Goal: Transaction & Acquisition: Purchase product/service

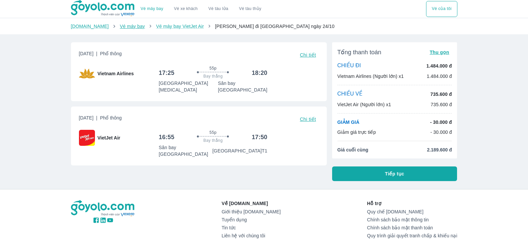
click at [120, 27] on link "Vé máy bay" at bounding box center [132, 26] width 25 height 5
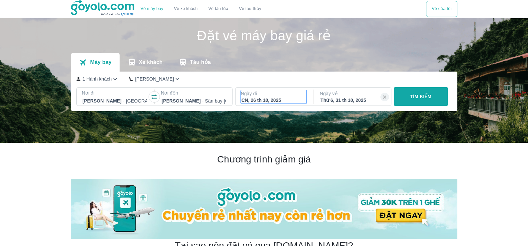
click at [254, 103] on div "CN, 26 th 10, 2025" at bounding box center [273, 100] width 65 height 7
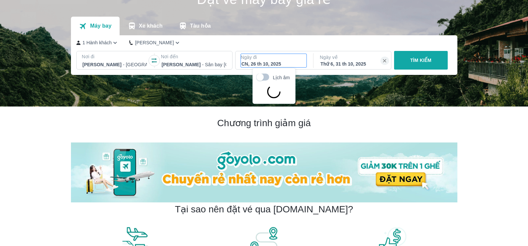
scroll to position [38, 0]
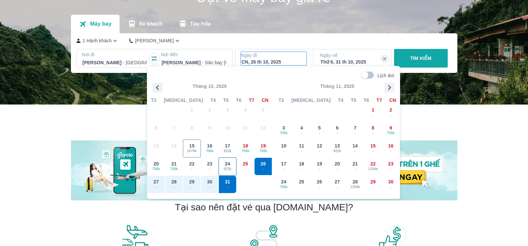
click at [228, 167] on span "922k" at bounding box center [227, 169] width 17 height 5
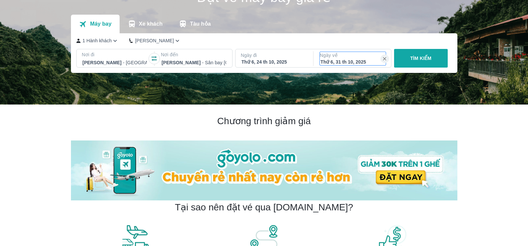
click at [347, 61] on div "Thứ 6, 31 th 10, 2025" at bounding box center [352, 62] width 65 height 7
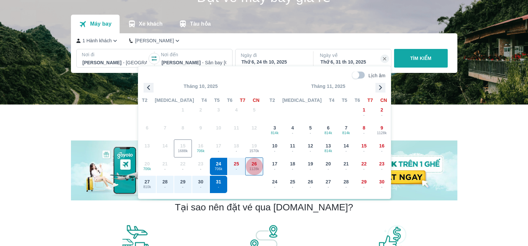
click at [255, 169] on span "1128k" at bounding box center [253, 169] width 17 height 5
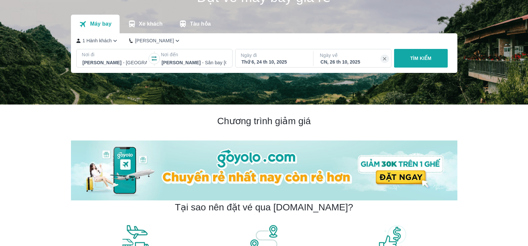
click at [417, 58] on p "TÌM KIẾM" at bounding box center [420, 58] width 21 height 7
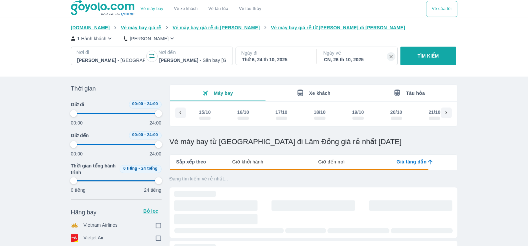
scroll to position [0, 138]
type input "97.9166666666667"
checkbox input "true"
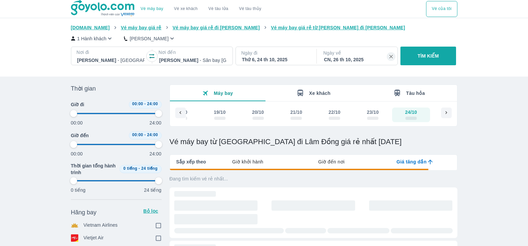
checkbox input "true"
type input "97.9166666666667"
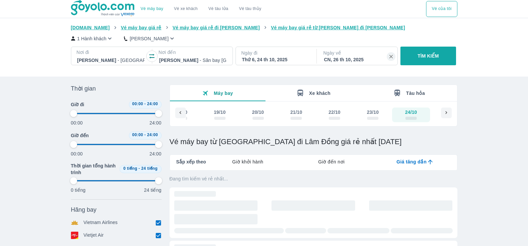
type input "97.9166666666667"
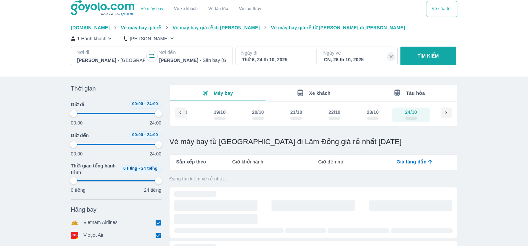
type input "97.9166666666667"
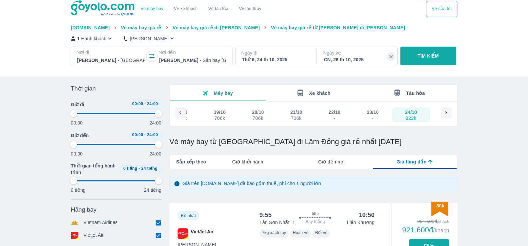
type input "97.9166666666667"
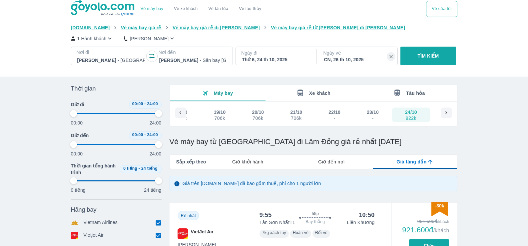
type input "97.9166666666667"
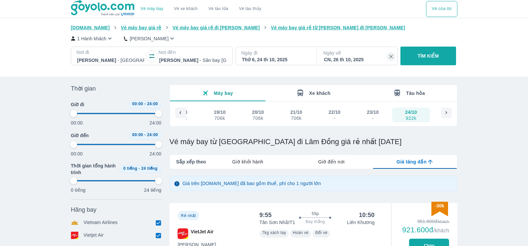
type input "97.9166666666667"
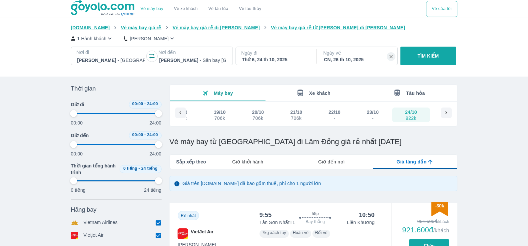
type input "97.9166666666667"
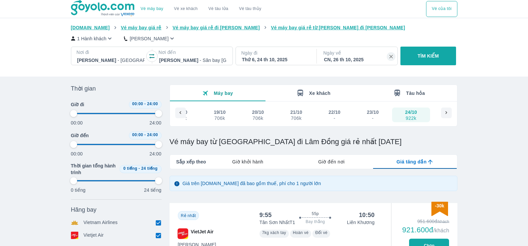
type input "97.9166666666667"
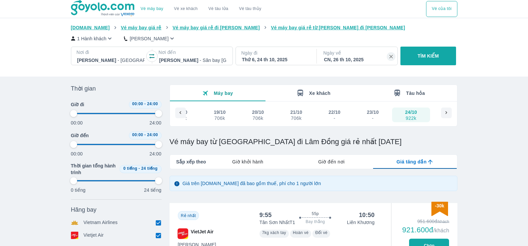
type input "97.9166666666667"
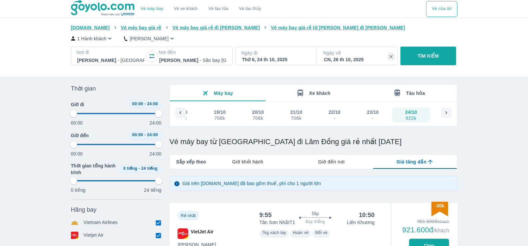
type input "97.9166666666667"
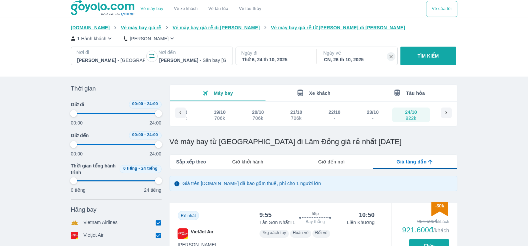
type input "97.9166666666667"
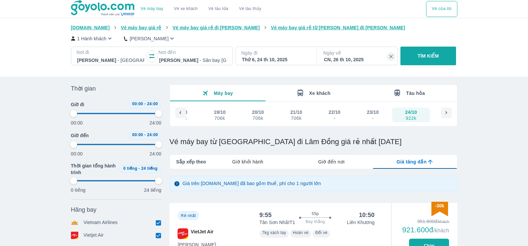
type input "97.9166666666667"
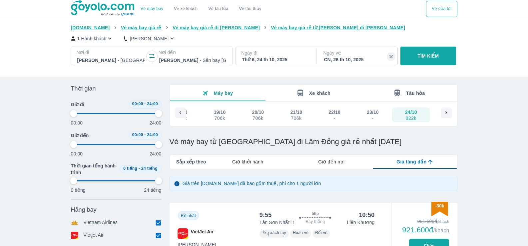
type input "97.9166666666667"
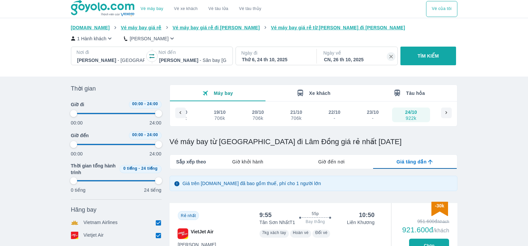
type input "97.9166666666667"
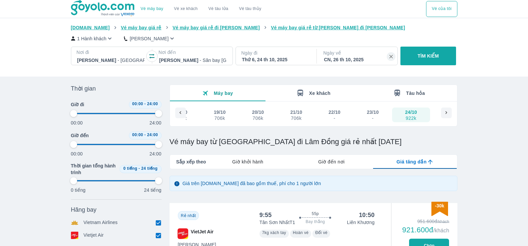
type input "97.9166666666667"
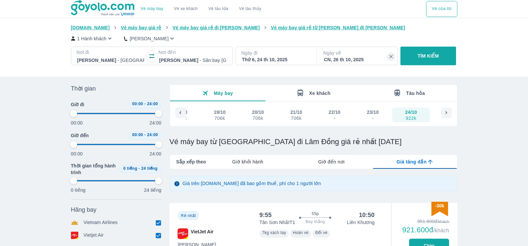
type input "97.9166666666667"
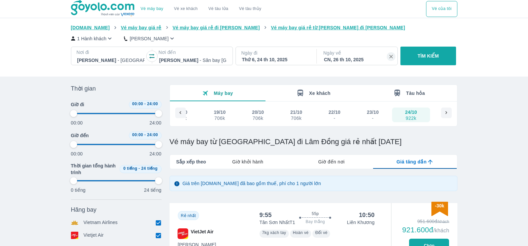
type input "97.9166666666667"
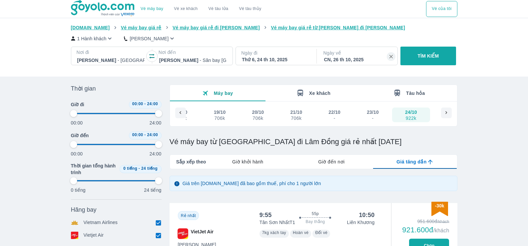
type input "97.9166666666667"
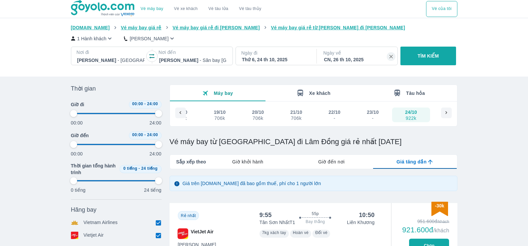
type input "97.9166666666667"
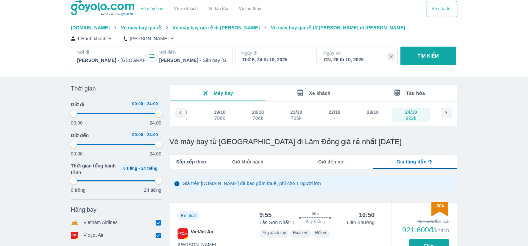
type input "97.9166666666667"
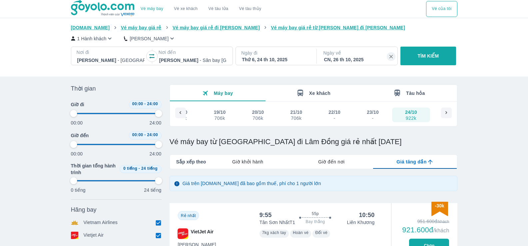
type input "97.9166666666667"
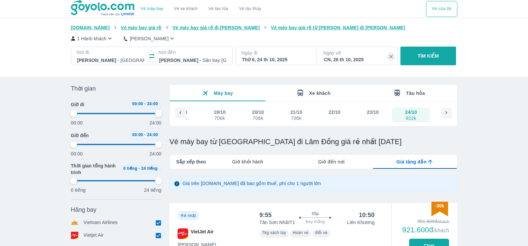
type input "97.9166666666667"
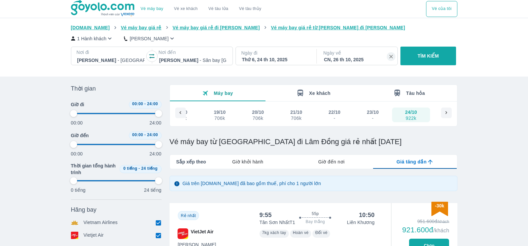
type input "97.9166666666667"
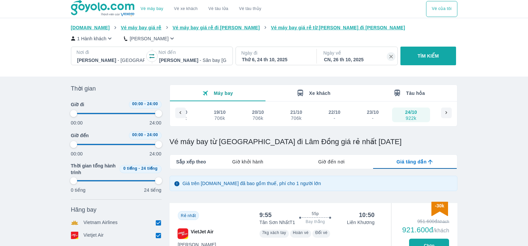
type input "97.9166666666667"
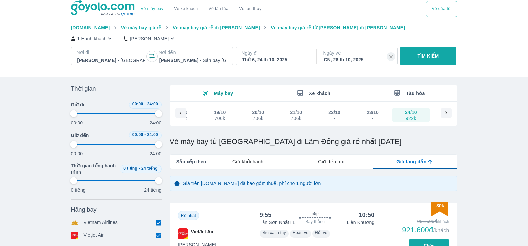
type input "97.9166666666667"
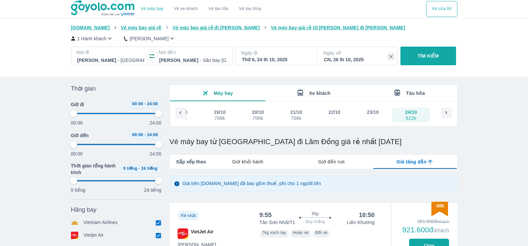
type input "97.9166666666667"
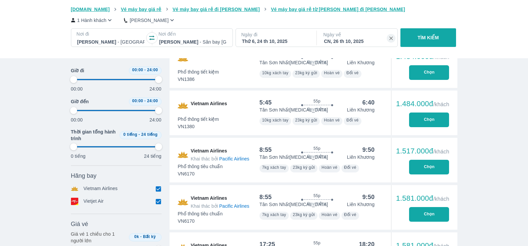
scroll to position [566, 0]
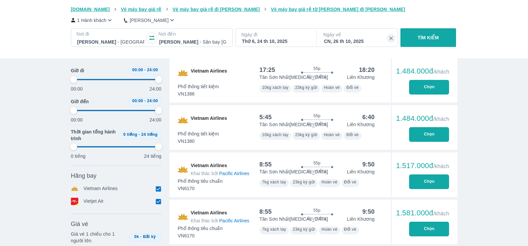
click at [427, 90] on button "Chọn" at bounding box center [429, 87] width 40 height 15
type input "97.9166666666667"
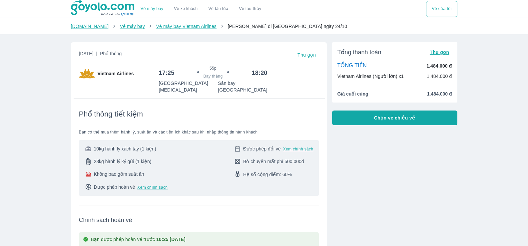
click at [416, 123] on button "Chọn vé chiều về" at bounding box center [394, 118] width 125 height 15
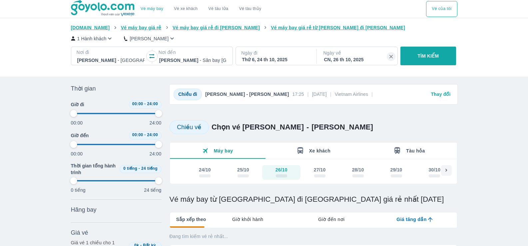
type input "97.9166666666667"
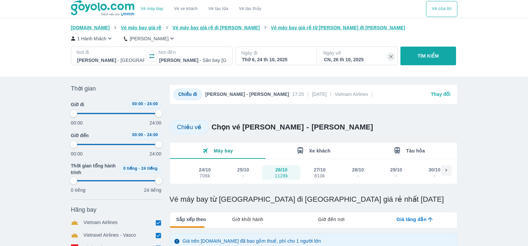
type input "97.9166666666667"
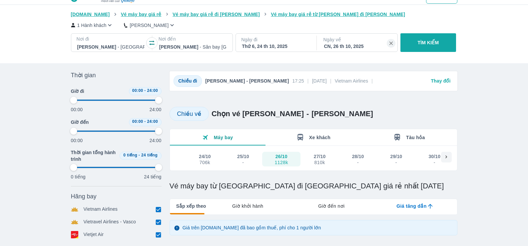
type input "97.9166666666667"
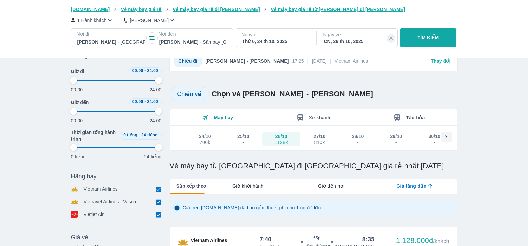
type input "97.9166666666667"
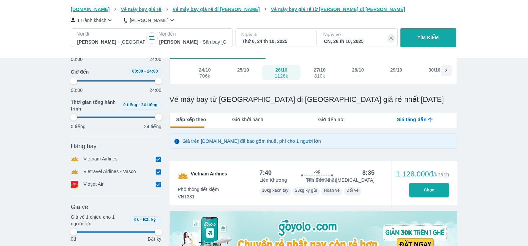
type input "97.9166666666667"
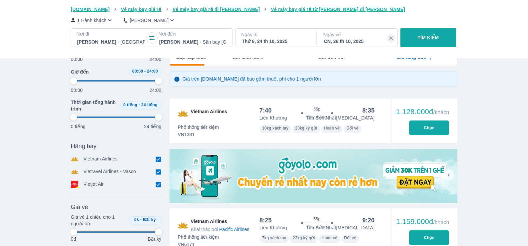
scroll to position [167, 0]
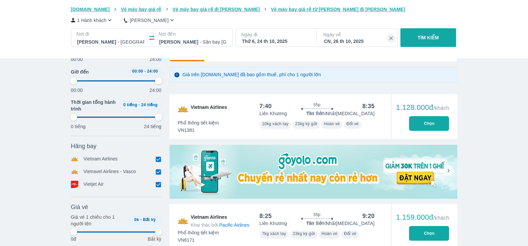
type input "97.9166666666667"
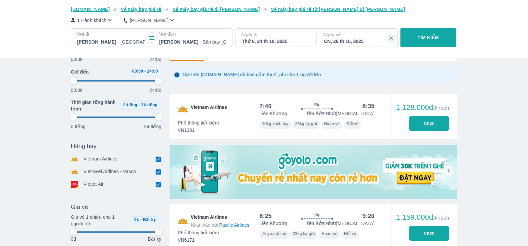
type input "97.9166666666667"
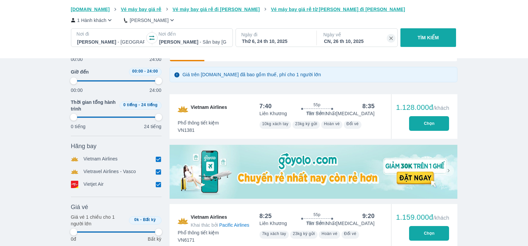
type input "97.9166666666667"
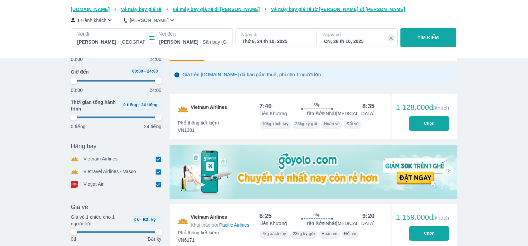
type input "97.9166666666667"
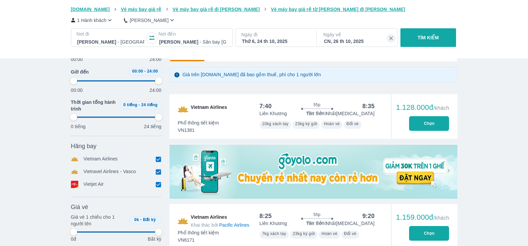
type input "97.9166666666667"
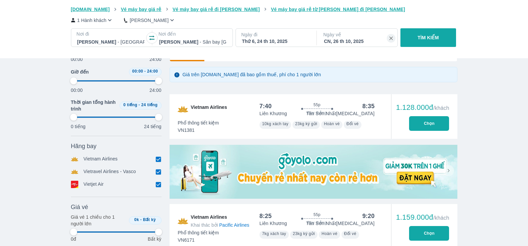
type input "97.9166666666667"
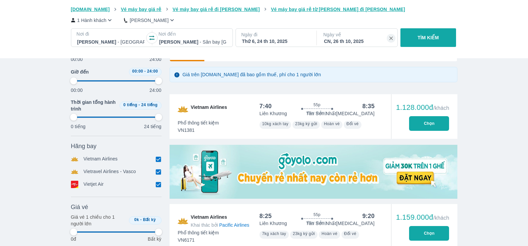
type input "97.9166666666667"
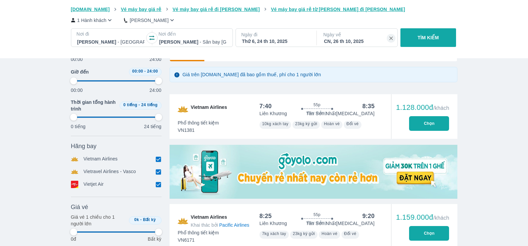
type input "97.9166666666667"
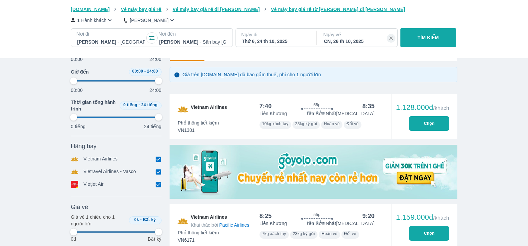
type input "97.9166666666667"
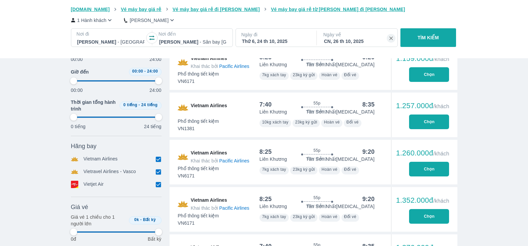
type input "97.9166666666667"
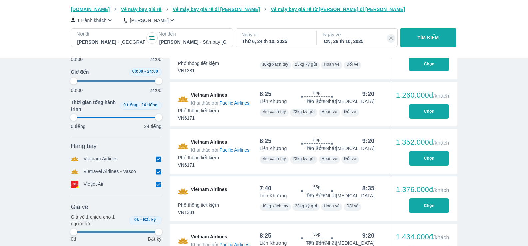
type input "97.9166666666667"
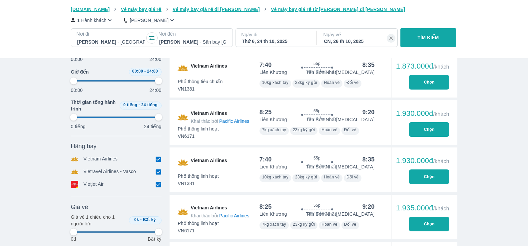
scroll to position [1099, 0]
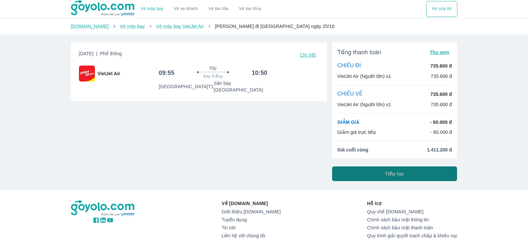
click at [380, 173] on button "Tiếp tục" at bounding box center [394, 174] width 125 height 15
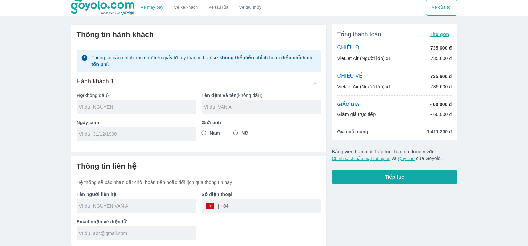
scroll to position [2, 0]
click at [21, 116] on div "Vé máy bay Vé xe khách Vé tàu lửa Vé tàu thủy Vé của tôi Thông tin hành khách T…" at bounding box center [264, 122] width 528 height 247
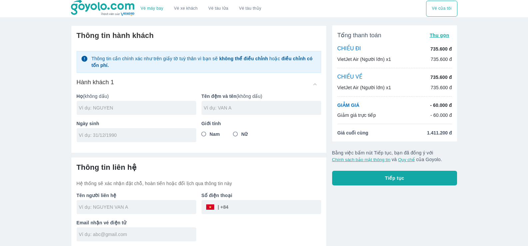
scroll to position [0, 0]
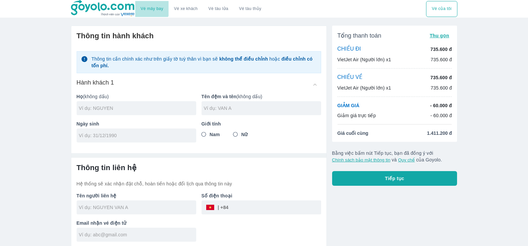
click at [150, 7] on link "Vé máy bay" at bounding box center [152, 8] width 23 height 5
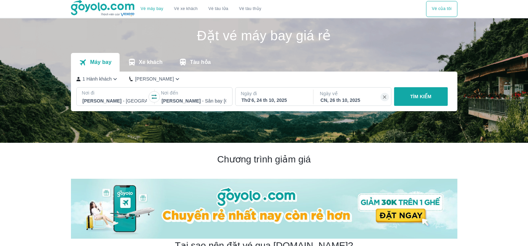
click at [419, 98] on p "TÌM KIẾM" at bounding box center [420, 96] width 21 height 7
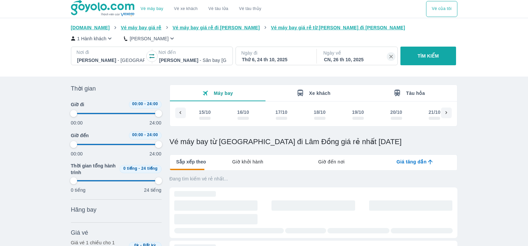
scroll to position [0, 138]
type input "97.9166666666667"
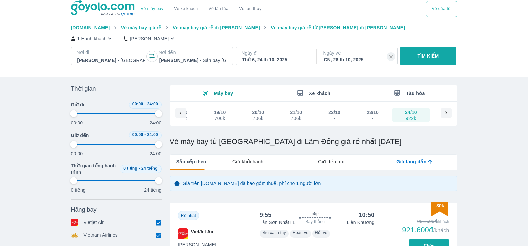
type input "97.9166666666667"
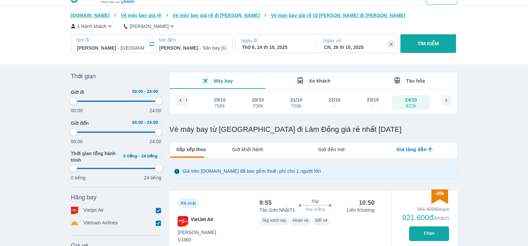
type input "97.9166666666667"
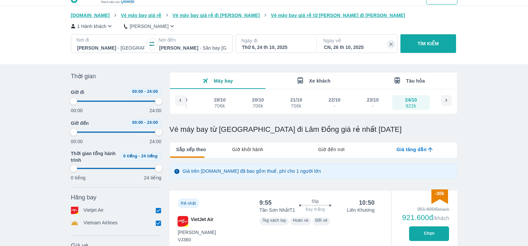
type input "97.9166666666667"
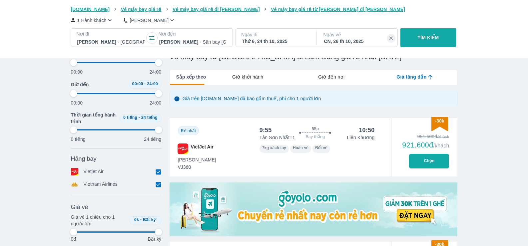
scroll to position [100, 0]
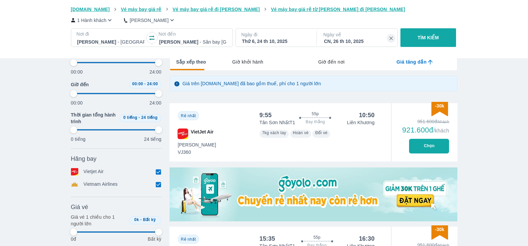
type input "97.9166666666667"
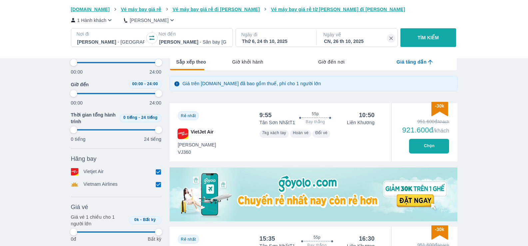
type input "97.9166666666667"
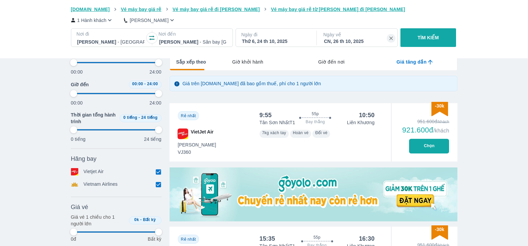
type input "97.9166666666667"
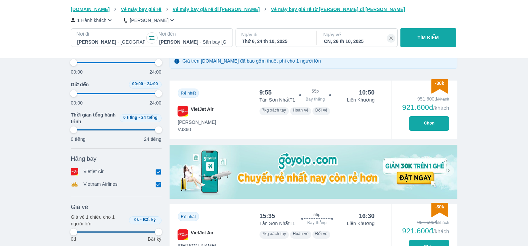
scroll to position [133, 0]
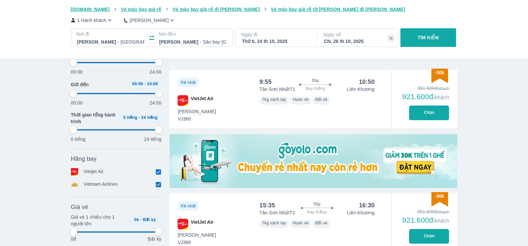
type input "97.9166666666667"
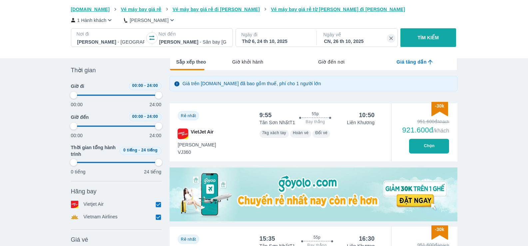
type input "97.9166666666667"
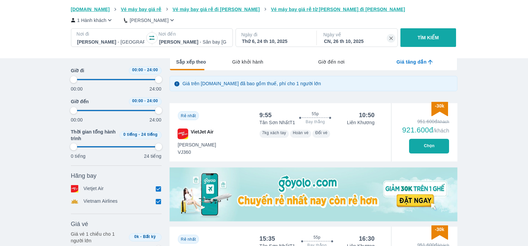
type input "97.9166666666667"
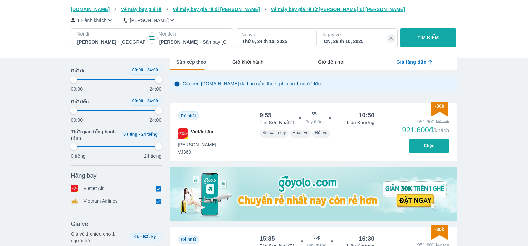
type input "97.9166666666667"
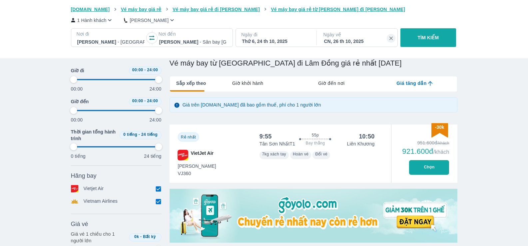
scroll to position [67, 0]
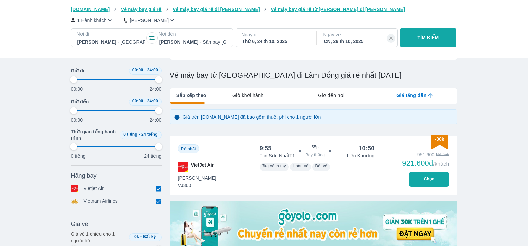
type input "97.9166666666667"
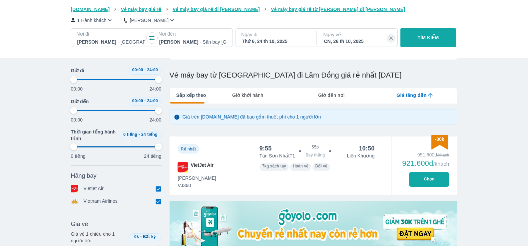
type input "97.9166666666667"
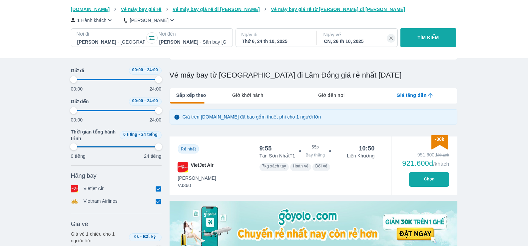
type input "97.9166666666667"
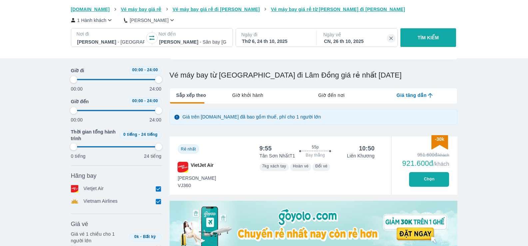
type input "97.9166666666667"
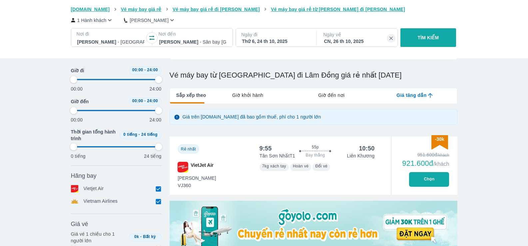
type input "97.9166666666667"
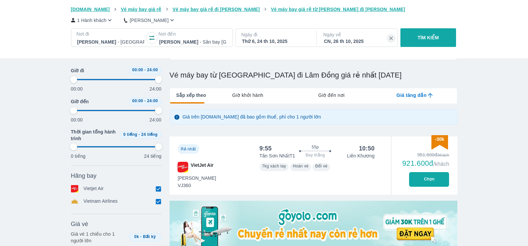
type input "97.9166666666667"
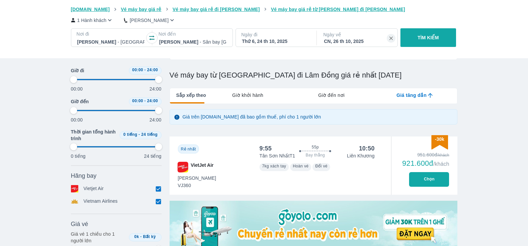
type input "97.9166666666667"
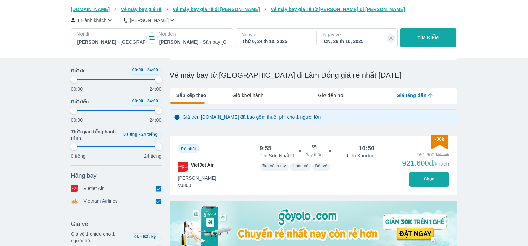
type input "97.9166666666667"
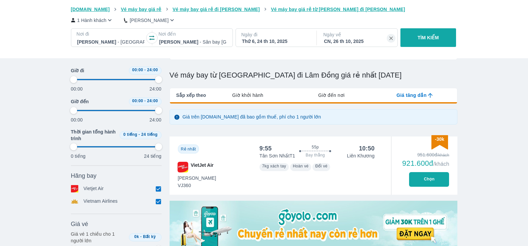
type input "97.9166666666667"
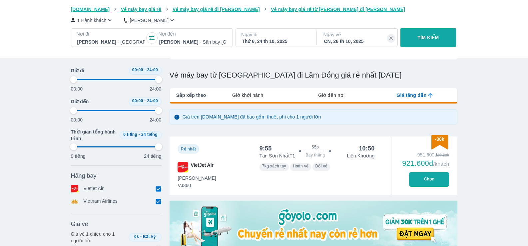
type input "97.9166666666667"
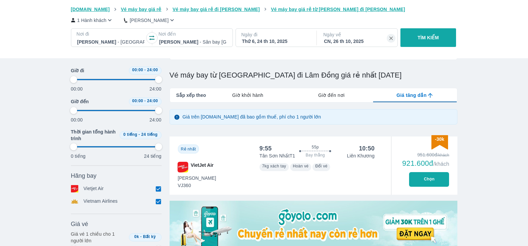
type input "97.9166666666667"
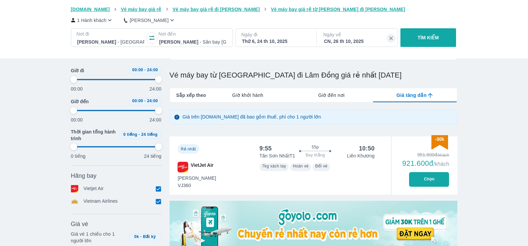
type input "97.9166666666667"
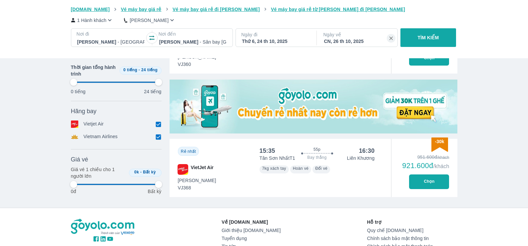
scroll to position [200, 0]
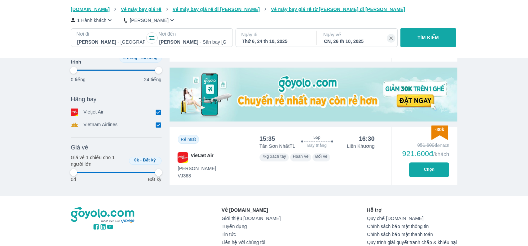
click at [435, 172] on button "Chọn" at bounding box center [429, 170] width 40 height 15
type input "97.9166666666667"
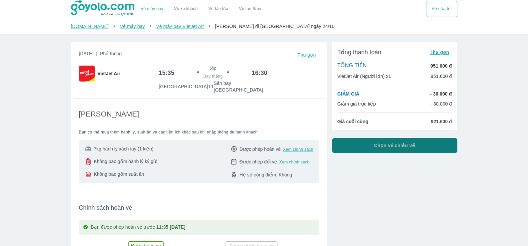
click at [410, 146] on span "Chọn vé chiều về" at bounding box center [394, 145] width 41 height 7
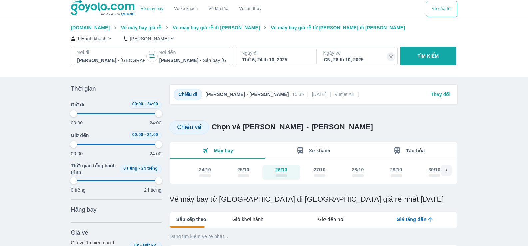
type input "97.9166666666667"
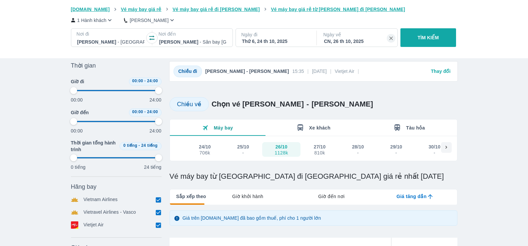
type input "97.9166666666667"
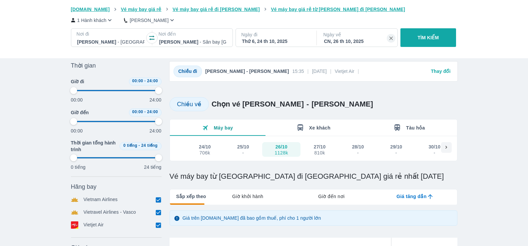
type input "97.9166666666667"
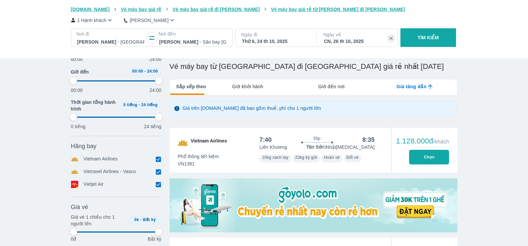
scroll to position [133, 0]
type input "97.9166666666667"
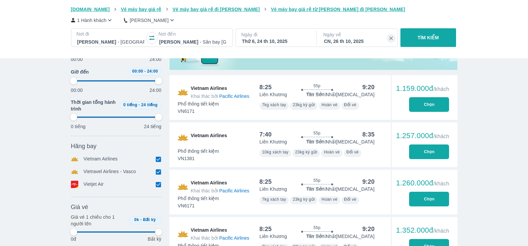
scroll to position [300, 0]
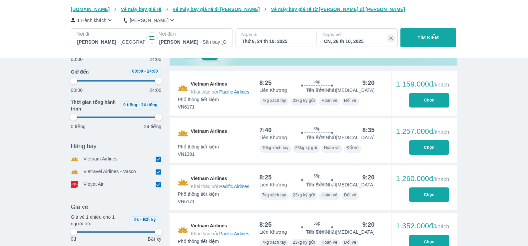
type input "97.9166666666667"
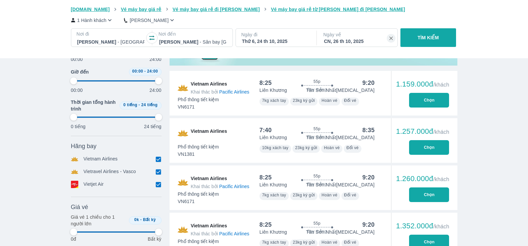
type input "97.9166666666667"
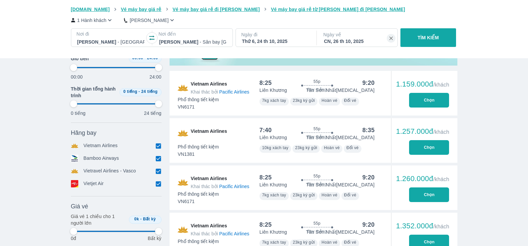
type input "97.9166666666667"
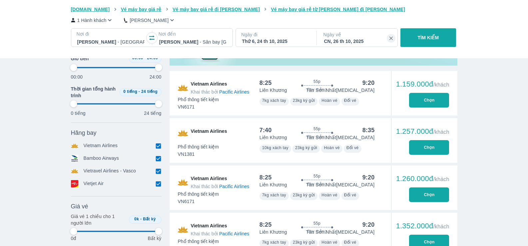
type input "97.9166666666667"
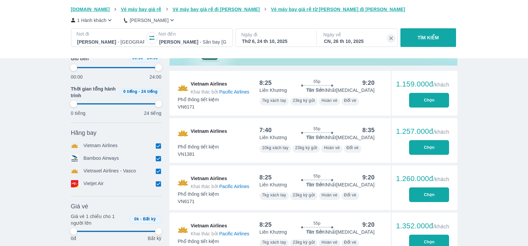
type input "97.9166666666667"
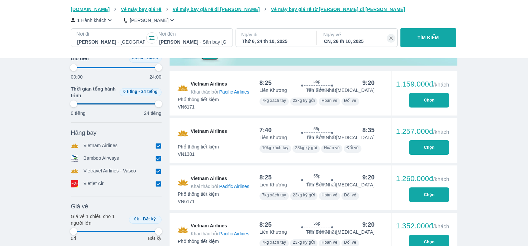
type input "97.9166666666667"
click at [429, 102] on button "Chọn" at bounding box center [429, 100] width 40 height 15
type input "97.9166666666667"
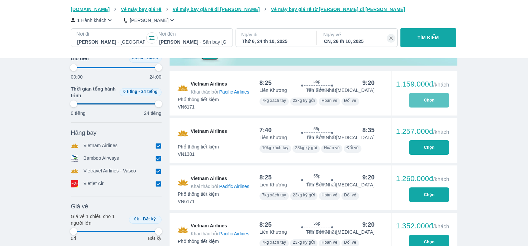
type input "97.9166666666667"
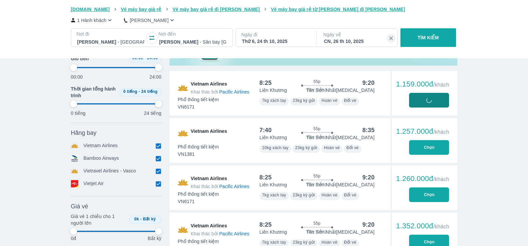
type input "97.9166666666667"
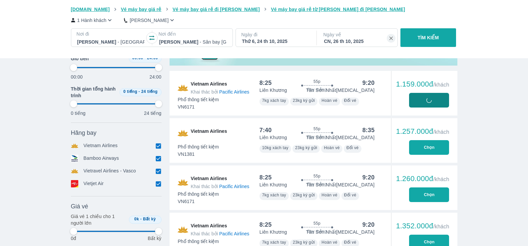
type input "97.9166666666667"
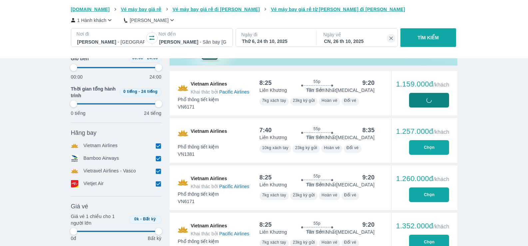
type input "97.9166666666667"
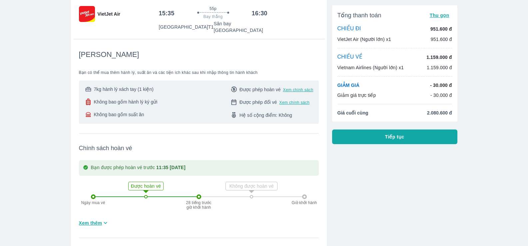
scroll to position [67, 0]
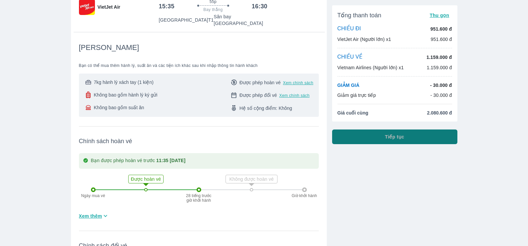
click at [388, 138] on span "Tiếp tục" at bounding box center [394, 137] width 19 height 7
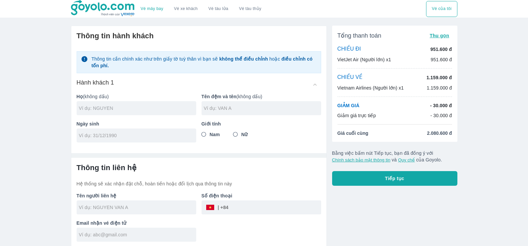
click at [98, 110] on input "text" at bounding box center [137, 108] width 117 height 7
type input "CAO"
click at [108, 138] on input "tel" at bounding box center [134, 135] width 111 height 7
type input "[DATE]"
click at [224, 107] on input "text" at bounding box center [262, 108] width 117 height 7
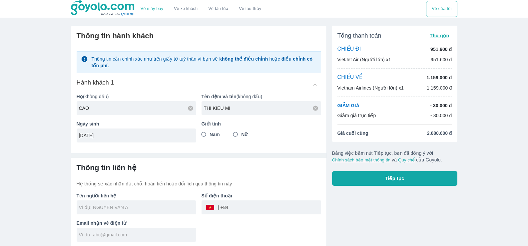
type input "THI KIEU MI"
click at [236, 136] on input "Nữ" at bounding box center [235, 135] width 12 height 12
radio input "true"
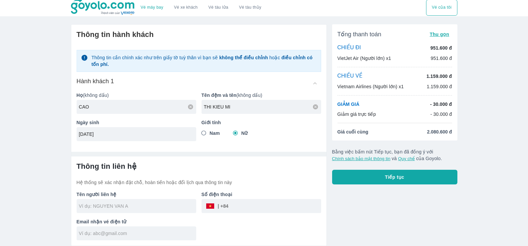
scroll to position [2, 0]
click at [107, 207] on input "text" at bounding box center [137, 206] width 117 height 7
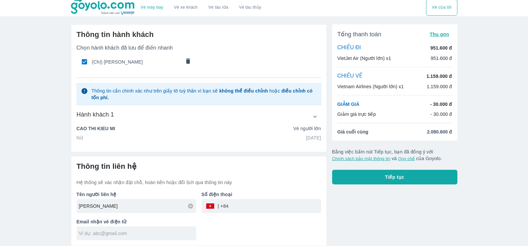
type input "[PERSON_NAME]"
type input "0909083252"
type input "[PERSON_NAME]"
click at [115, 234] on input "text" at bounding box center [137, 233] width 117 height 7
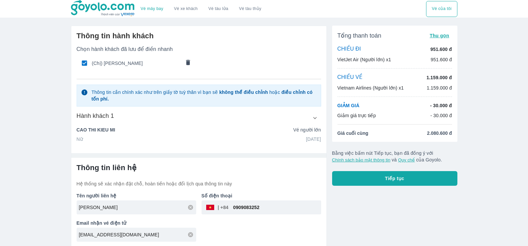
type input "[EMAIL_ADDRESS][DOMAIN_NAME]"
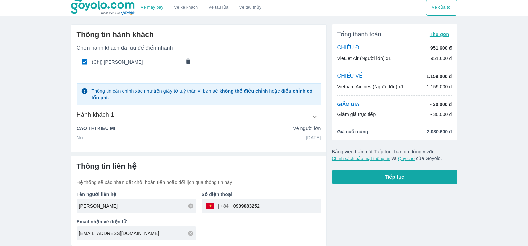
scroll to position [2, 0]
click at [399, 179] on span "Tiếp tục" at bounding box center [394, 177] width 19 height 7
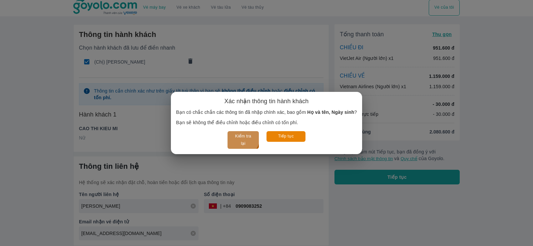
click at [238, 141] on button "Kiểm tra lại" at bounding box center [242, 140] width 31 height 18
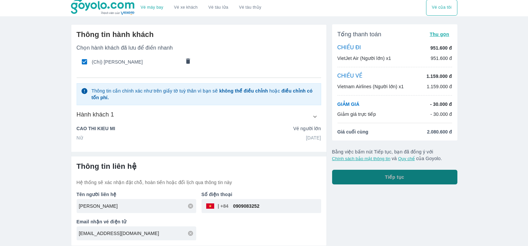
click at [403, 180] on span "Tiếp tục" at bounding box center [394, 177] width 19 height 7
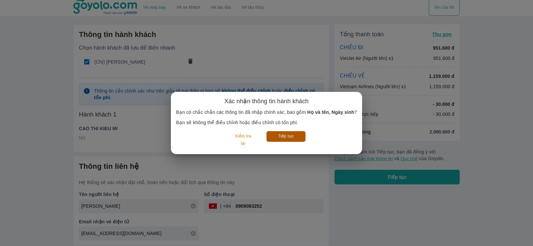
click at [293, 142] on button "Tiếp tục" at bounding box center [285, 136] width 39 height 10
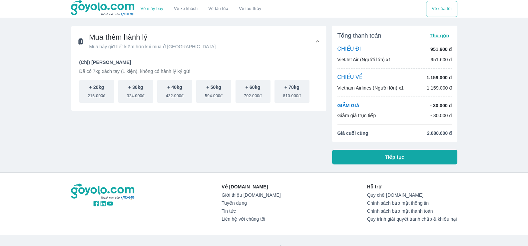
click at [397, 159] on span "Tiếp tục" at bounding box center [394, 157] width 19 height 7
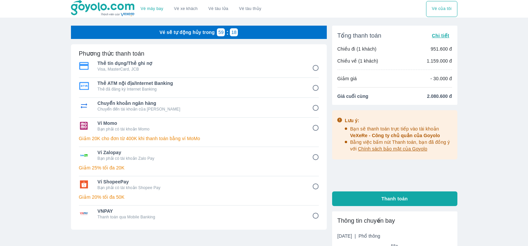
click at [314, 190] on input "6" at bounding box center [315, 186] width 13 height 13
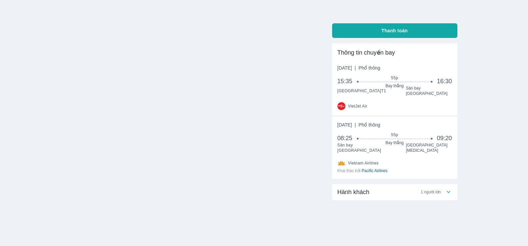
scroll to position [171, 0]
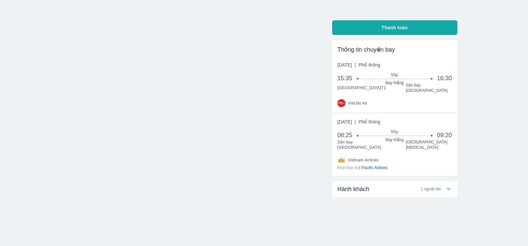
click at [451, 186] on icon at bounding box center [448, 189] width 7 height 7
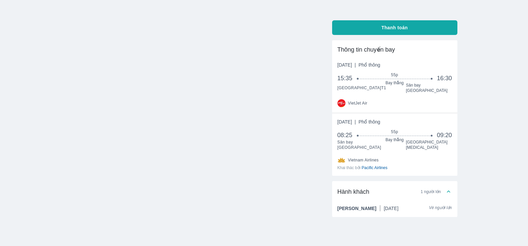
click at [95, 131] on div "Vé sẽ tự động hủy trong 58 : 32 Phương thức thanh toán Thay đổi Ví ShopeePay Bạ…" at bounding box center [199, 62] width 256 height 416
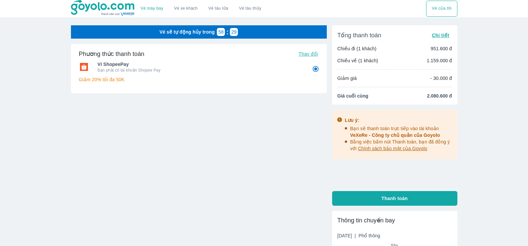
scroll to position [0, 0]
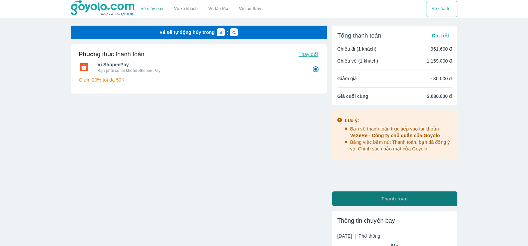
click at [401, 198] on span "Thanh toán" at bounding box center [394, 199] width 26 height 7
radio input "true"
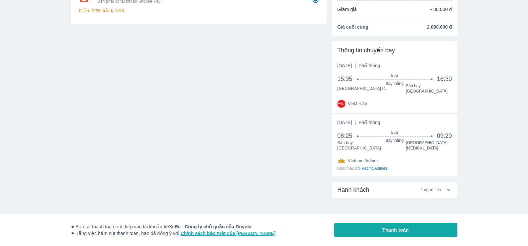
scroll to position [70, 0]
click at [445, 186] on icon at bounding box center [448, 189] width 7 height 7
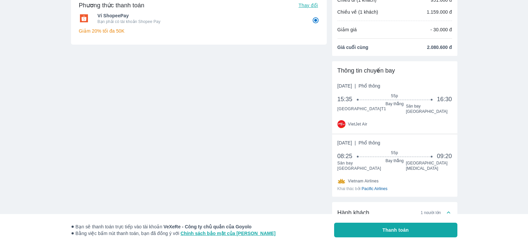
scroll to position [0, 0]
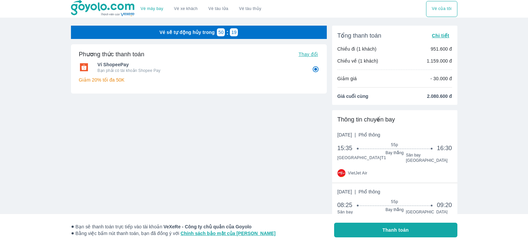
click at [304, 54] on span "Thay đổi" at bounding box center [307, 54] width 19 height 5
radio input "false"
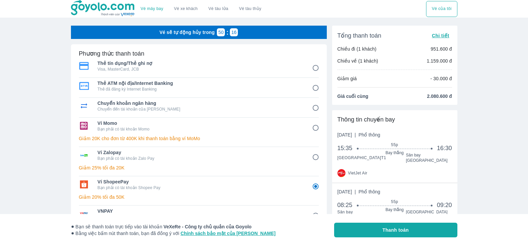
click at [318, 68] on input "1" at bounding box center [315, 68] width 13 height 13
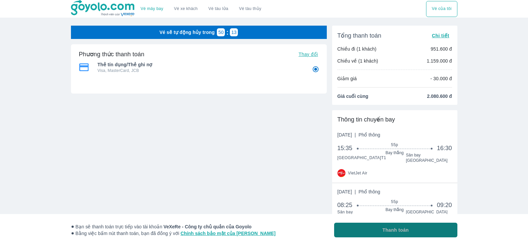
click at [391, 233] on span "Thanh toán" at bounding box center [395, 230] width 26 height 7
radio input "true"
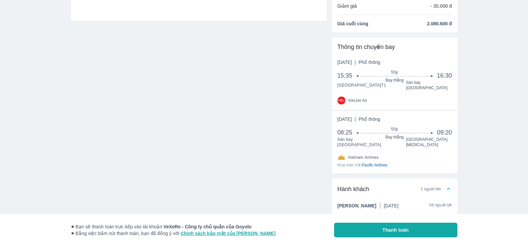
scroll to position [90, 0]
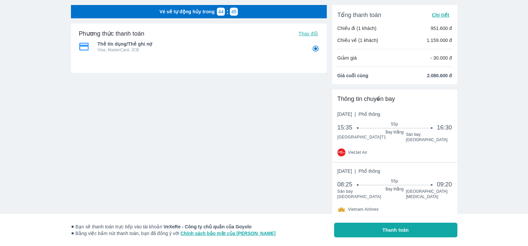
scroll to position [3, 0]
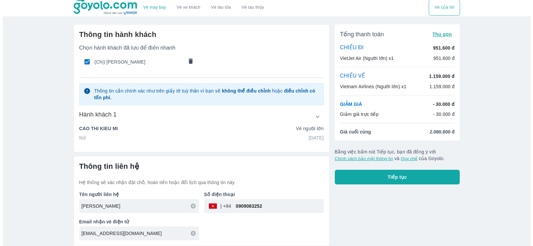
scroll to position [2, 0]
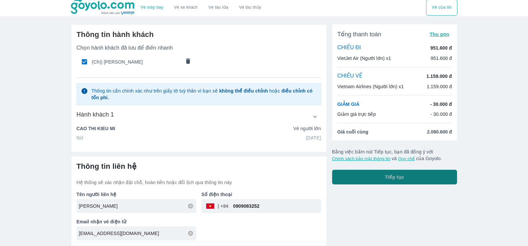
click at [384, 178] on button "Tiếp tục" at bounding box center [394, 177] width 125 height 15
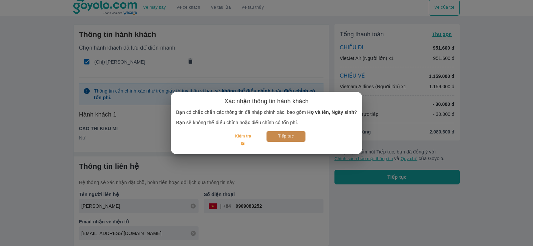
click at [294, 142] on button "Tiếp tục" at bounding box center [285, 136] width 39 height 10
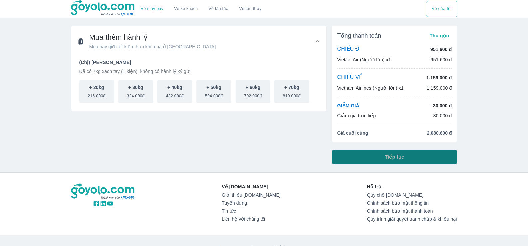
click at [404, 157] on button "Tiếp tục" at bounding box center [394, 157] width 125 height 15
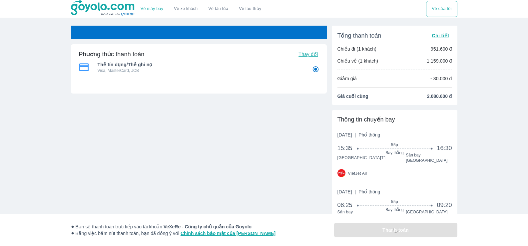
radio input "false"
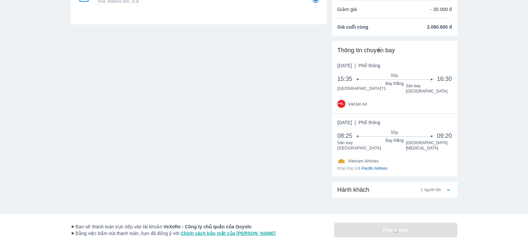
scroll to position [70, 0]
